Goal: Ask a question: Seek information or help from site administrators or community

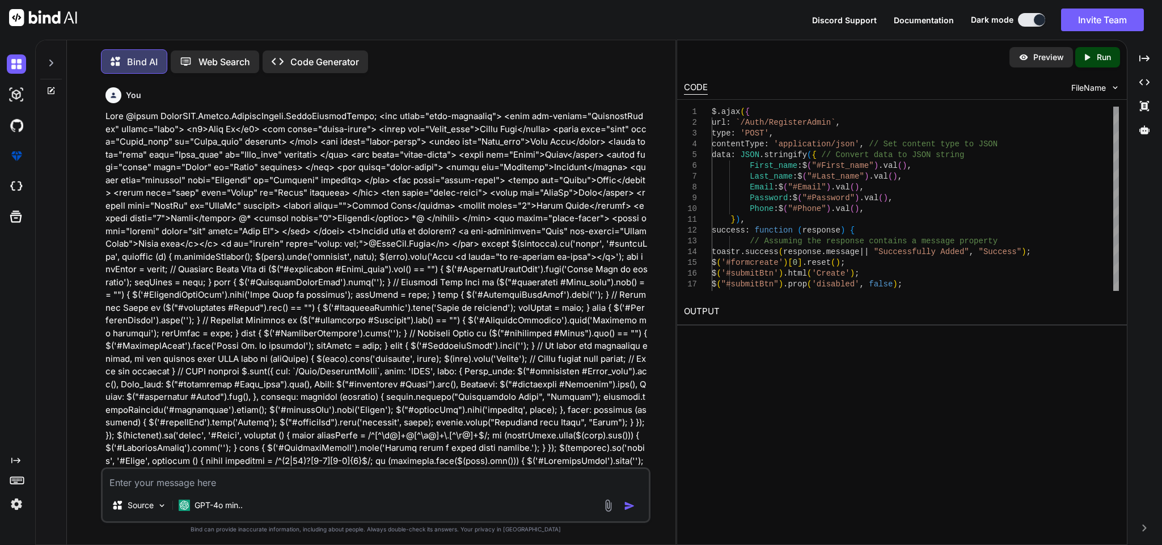
click at [302, 477] on textarea at bounding box center [376, 479] width 546 height 20
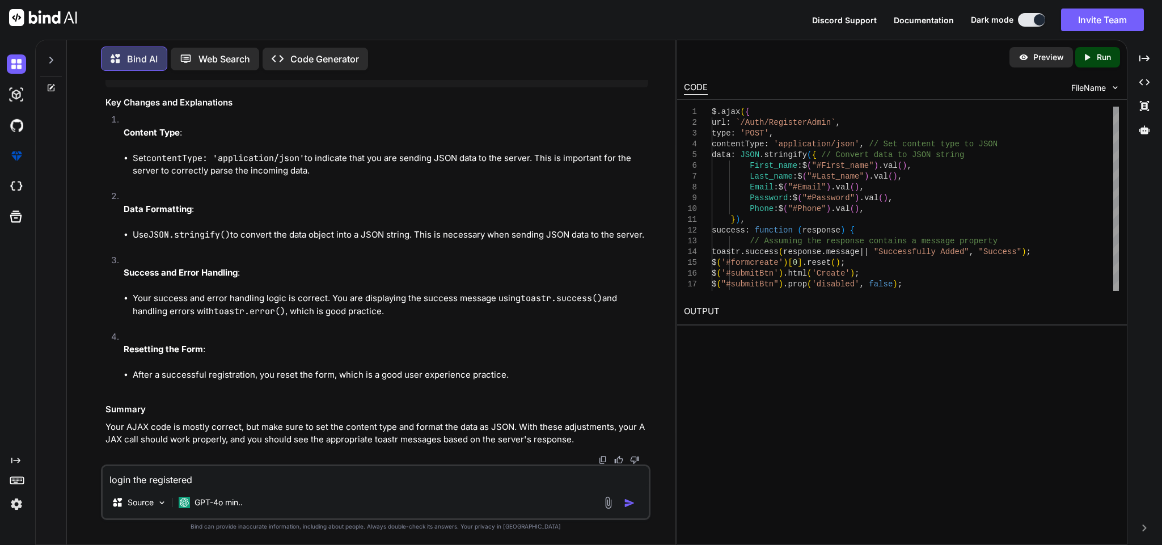
scroll to position [15462, 0]
click at [320, 478] on textarea "login the registered" at bounding box center [376, 476] width 546 height 20
click at [274, 480] on textarea "login the registered" at bounding box center [376, 476] width 546 height 20
drag, startPoint x: 208, startPoint y: 475, endPoint x: 82, endPoint y: 477, distance: 125.3
click at [82, 477] on div "You Bind AI The jQuery code you provided has a good structure for handling form…" at bounding box center [375, 312] width 599 height 464
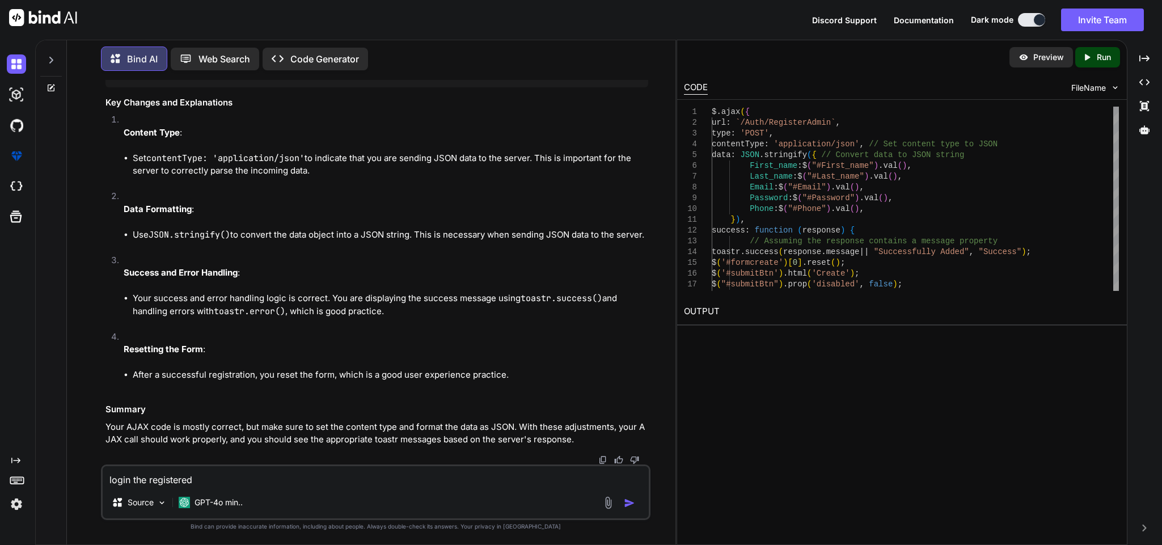
paste textarea "public async Task<BaseResponseModel> LoginAdmin(LoginRequest login) { try { var…"
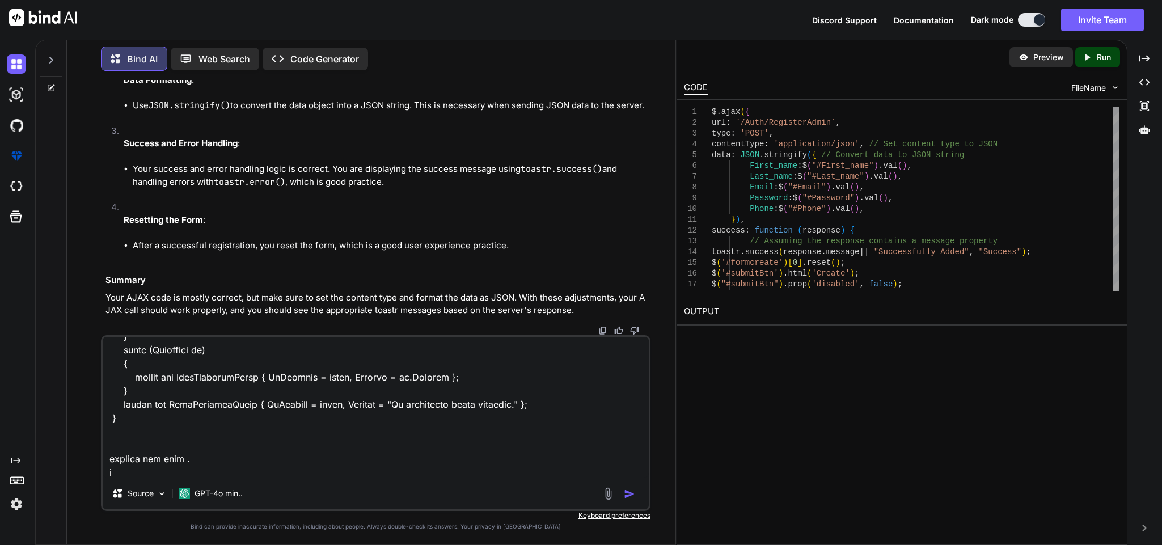
scroll to position [545, 0]
type textarea "public async Task<BaseResponseModel> LoginAdmin(LoginRequest login) { try { var…"
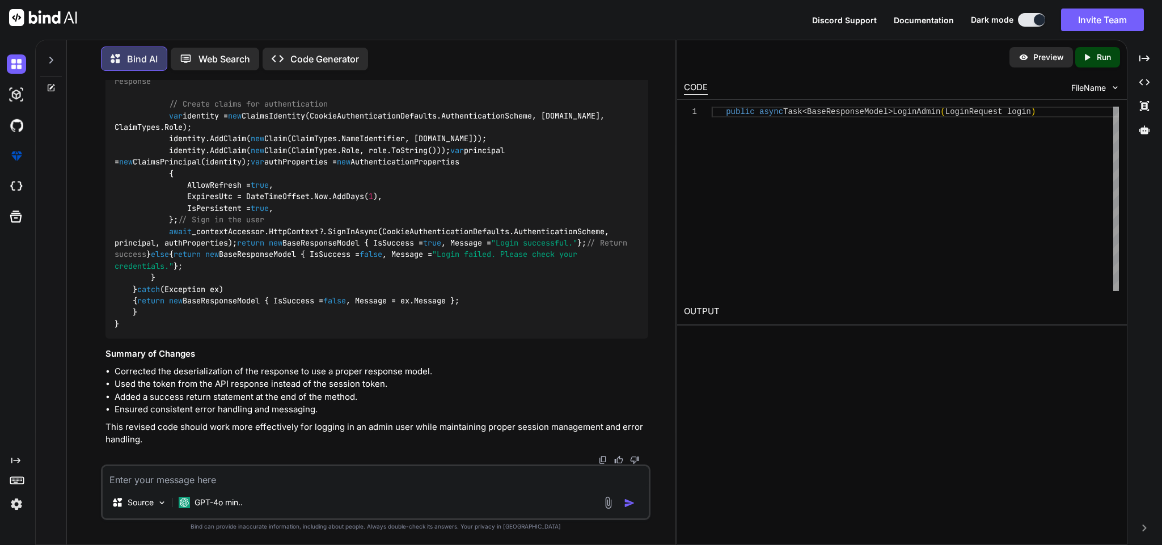
scroll to position [17586, 0]
click at [186, 468] on textarea at bounding box center [376, 476] width 546 height 20
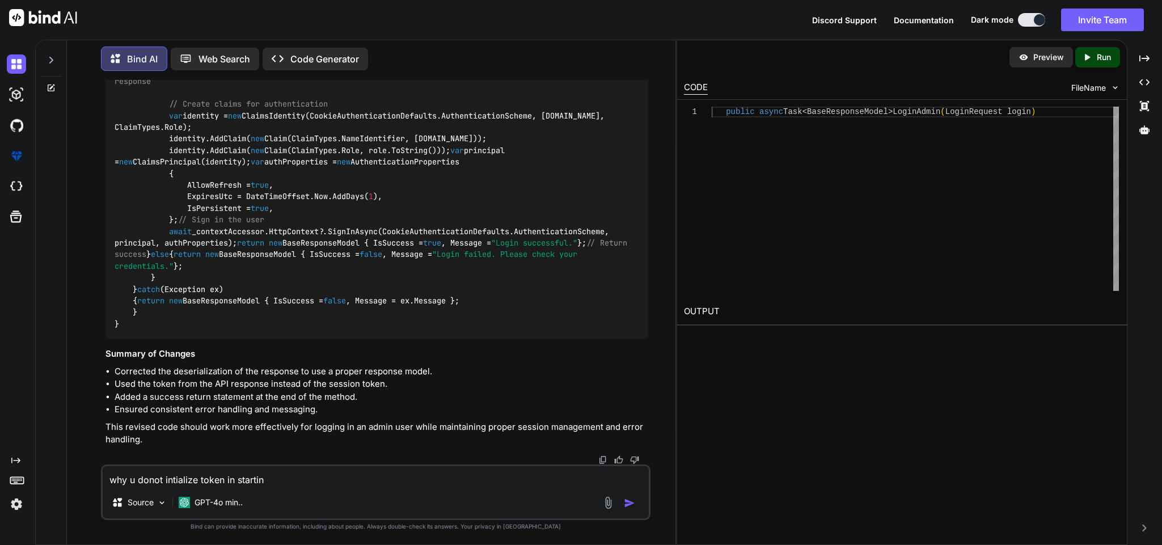
type textarea "why u donot intialize token in starting"
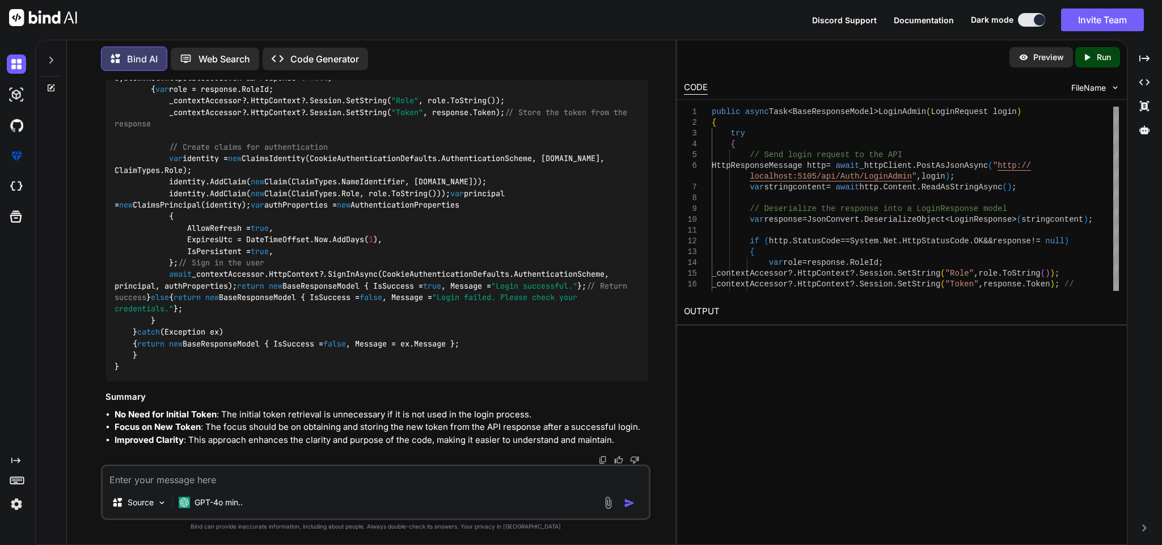
scroll to position [16362, 0]
drag, startPoint x: 133, startPoint y: 113, endPoint x: 507, endPoint y: 112, distance: 374.3
copy code "var token = _contextAccessor?.HttpContext?.Session.GetString( "Token" );"
click at [415, 473] on textarea at bounding box center [376, 476] width 546 height 20
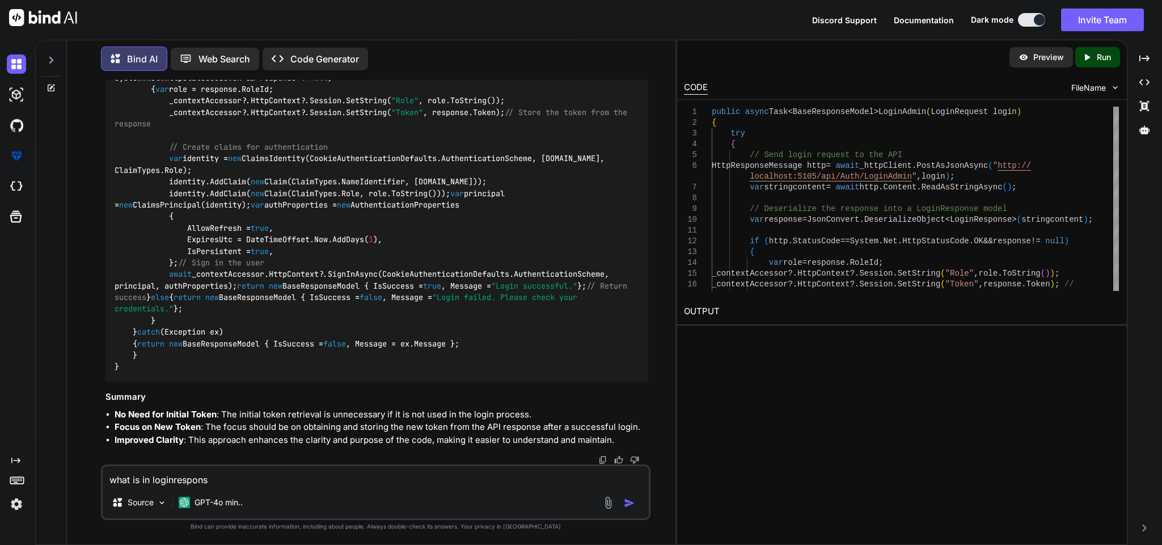
type textarea "what is in loginresponse"
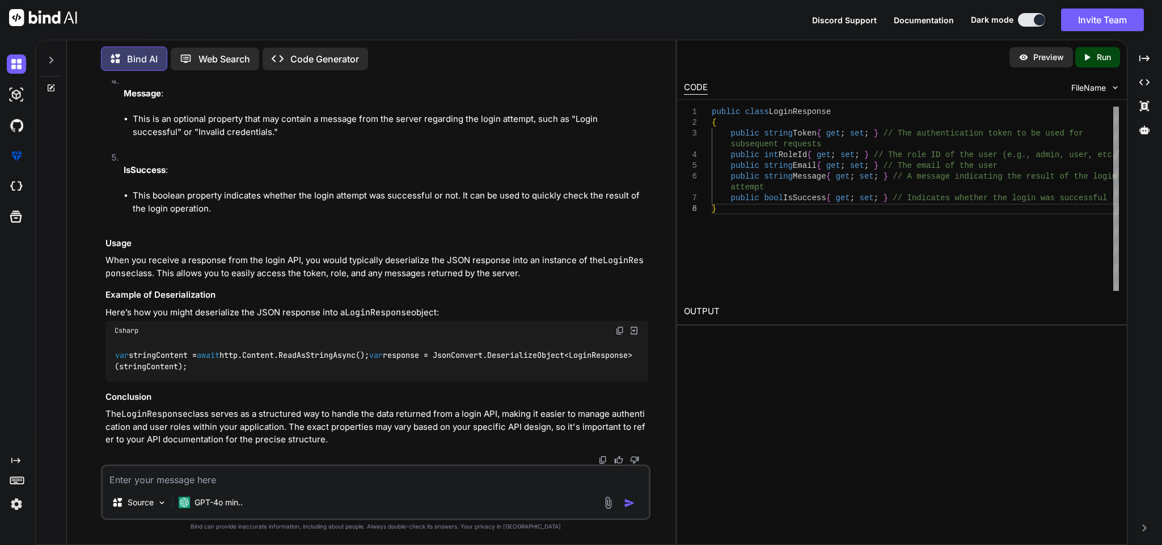
scroll to position [20063, 0]
drag, startPoint x: 709, startPoint y: 107, endPoint x: 732, endPoint y: 211, distance: 106.2
click at [733, 211] on div "1 2 3 4 5 6 7 8 public class LoginResponse { public string Token { get ; set ; …" at bounding box center [901, 199] width 435 height 184
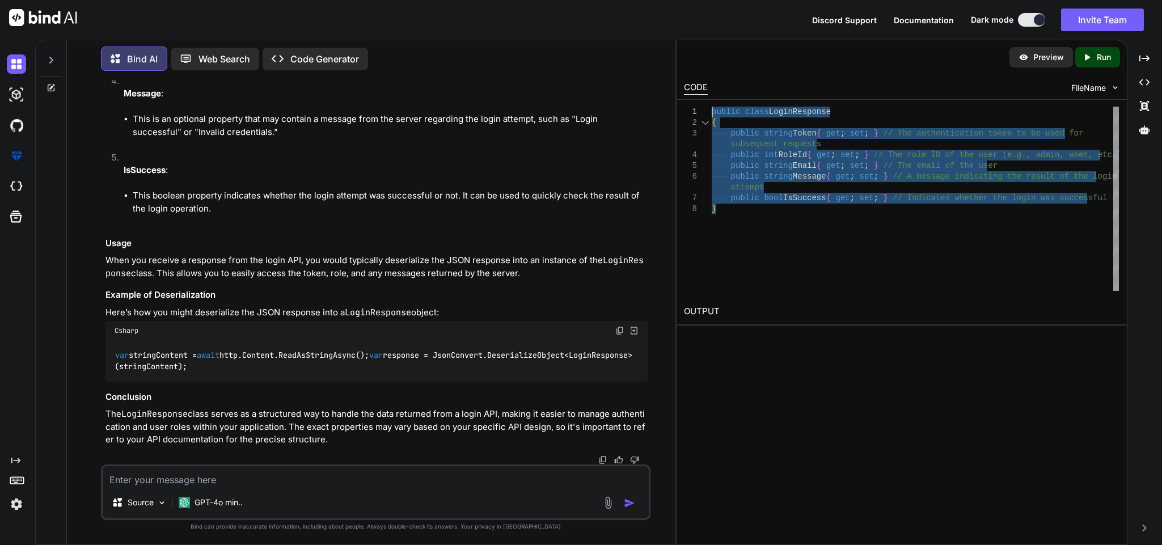
drag, startPoint x: 732, startPoint y: 211, endPoint x: 693, endPoint y: 132, distance: 88.5
click at [712, 107] on div "public class LoginResponse { public string Token { get ; set ; } // The authent…" at bounding box center [915, 199] width 407 height 184
type textarea "public class LoginResponse { public string Token { get; set; } // The authentic…"
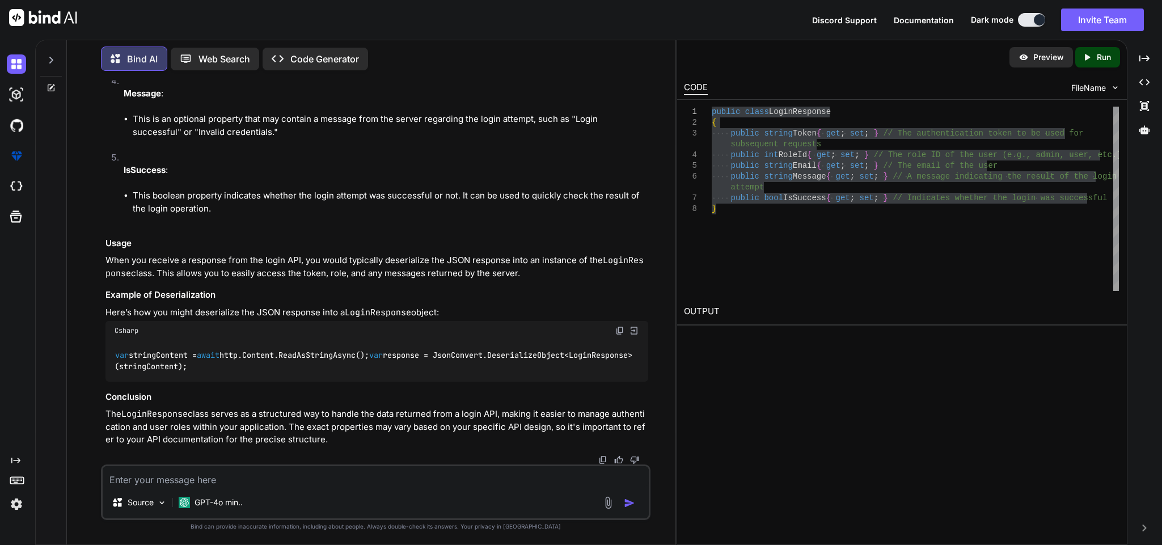
click at [234, 477] on textarea at bounding box center [376, 476] width 546 height 20
paste textarea "if (http.StatusCode == System.Net.HttpStatusCode.OK && response != null)"
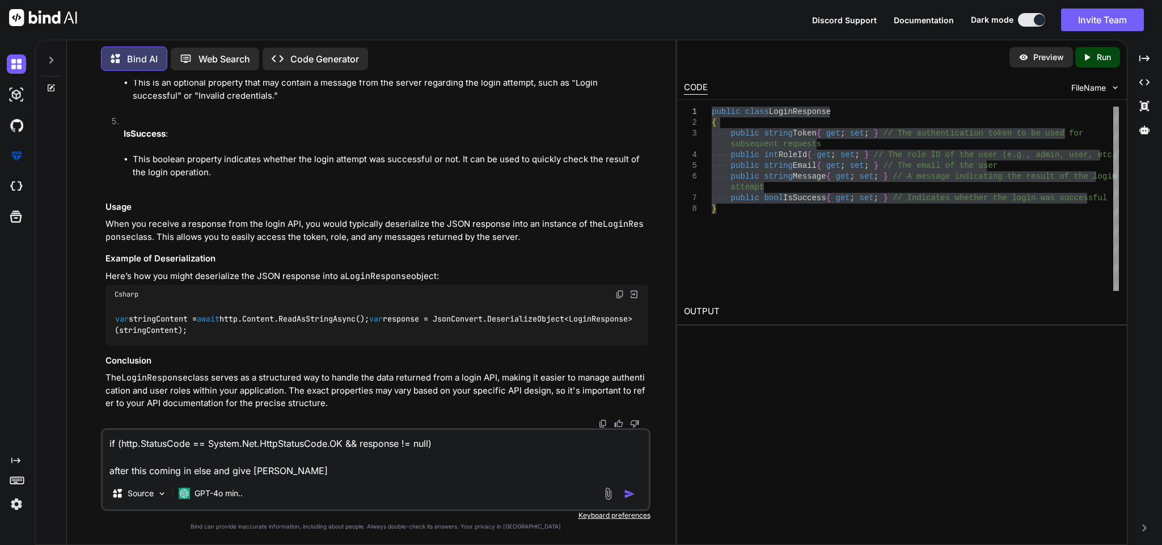
type textarea "if (http.StatusCode == System.Net.HttpStatusCode.OK && response != null) after …"
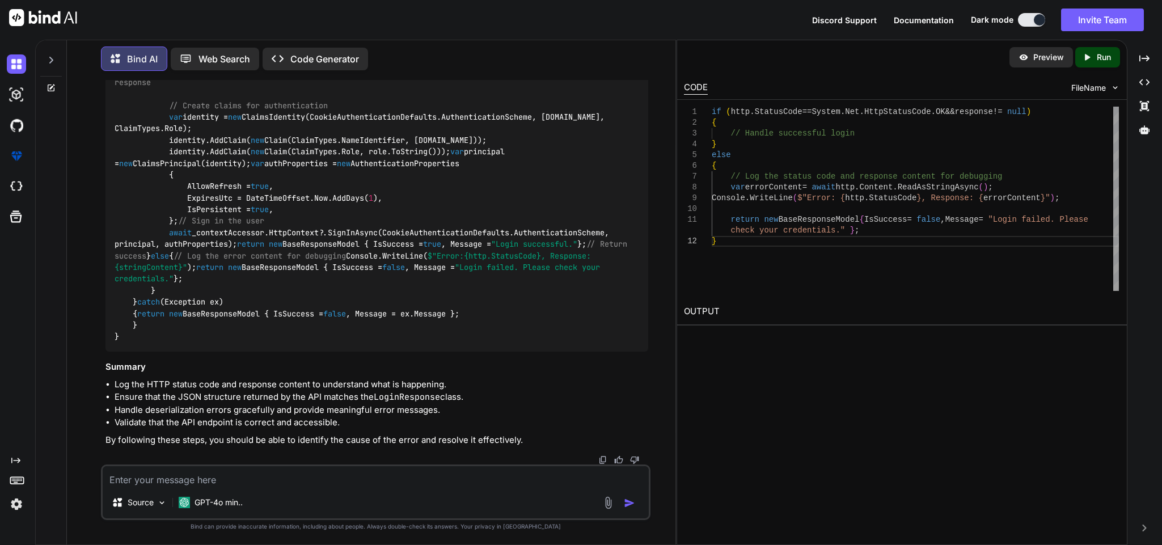
scroll to position [21231, 0]
click at [363, 473] on textarea at bounding box center [376, 476] width 546 height 20
type textarea "its giving error bad request"
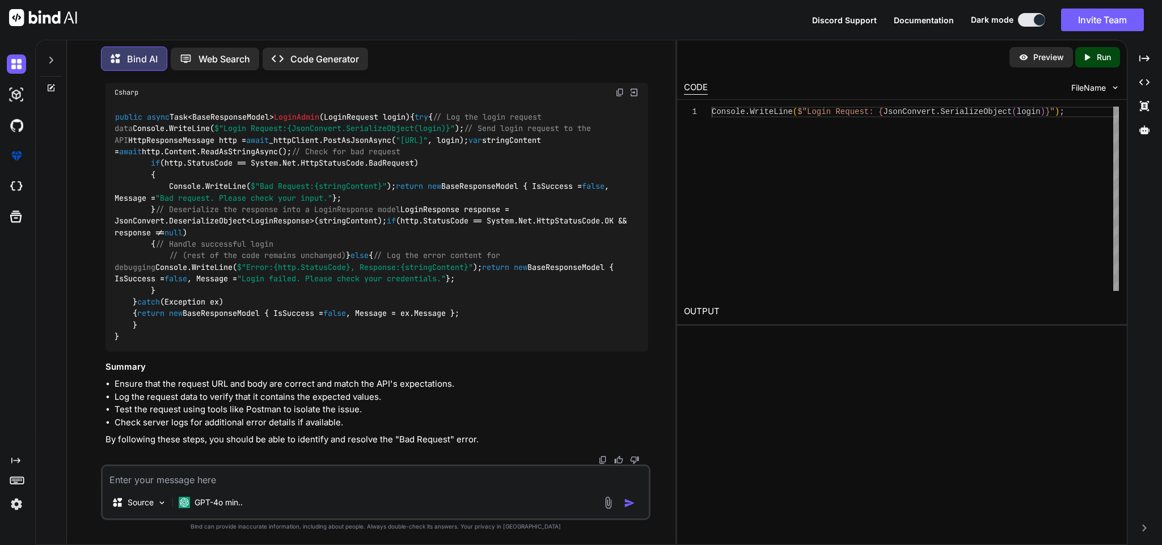
scroll to position [22457, 0]
